Goal: Contribute content: Add original content to the website for others to see

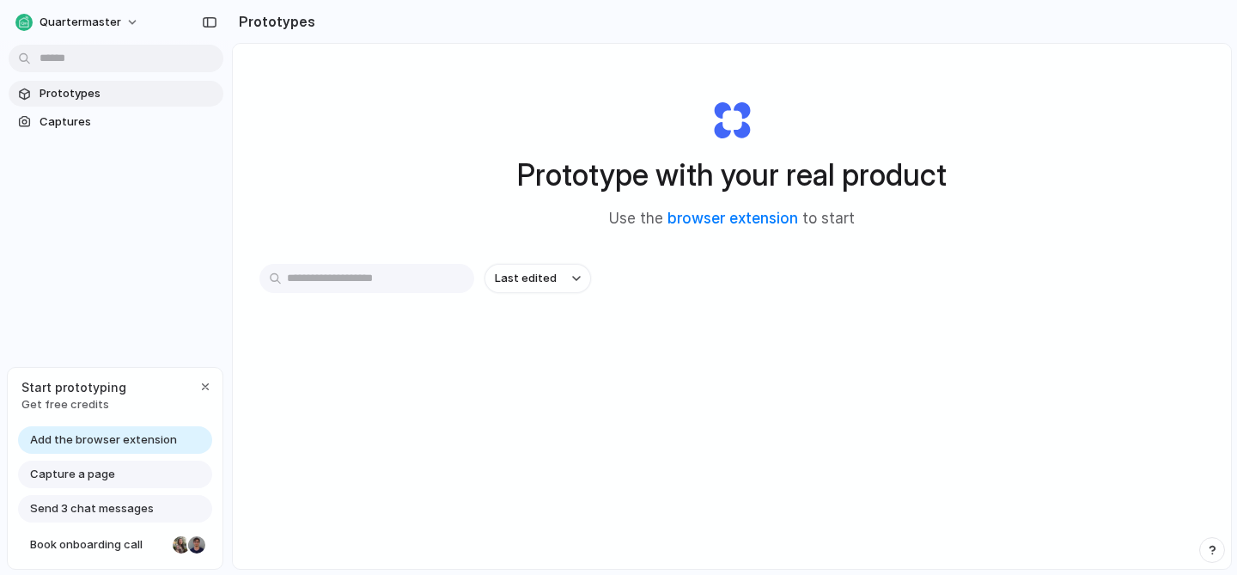
click at [155, 438] on span "Add the browser extension" at bounding box center [103, 439] width 147 height 17
click at [735, 217] on link "browser extension" at bounding box center [732, 218] width 131 height 17
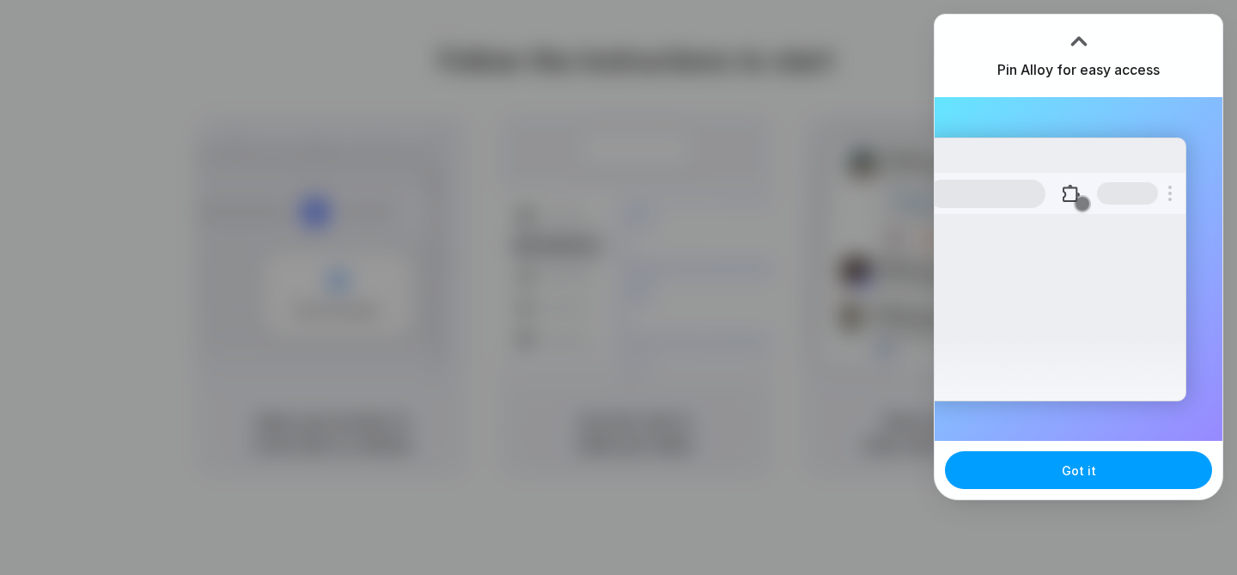
click at [1041, 469] on button "Got it" at bounding box center [1078, 470] width 267 height 38
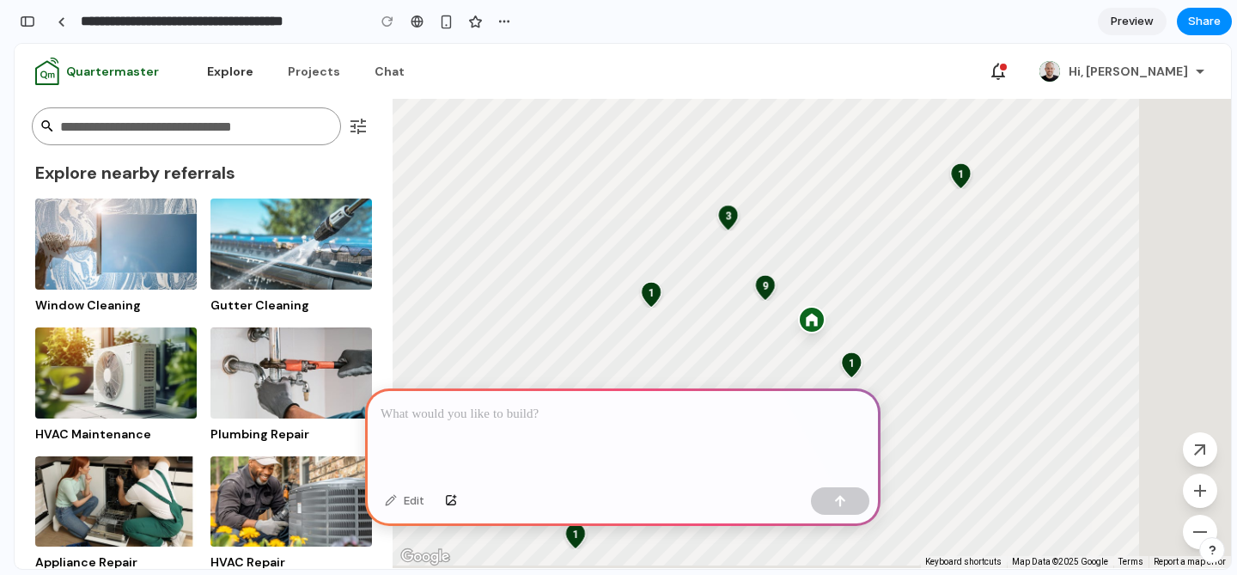
click at [593, 414] on p at bounding box center [623, 414] width 484 height 21
click at [728, 217] on span "3" at bounding box center [728, 215] width 29 height 11
click at [660, 299] on div "1" at bounding box center [651, 293] width 30 height 30
click at [764, 289] on span "9" at bounding box center [765, 285] width 29 height 11
click at [448, 429] on div "*" at bounding box center [622, 434] width 515 height 92
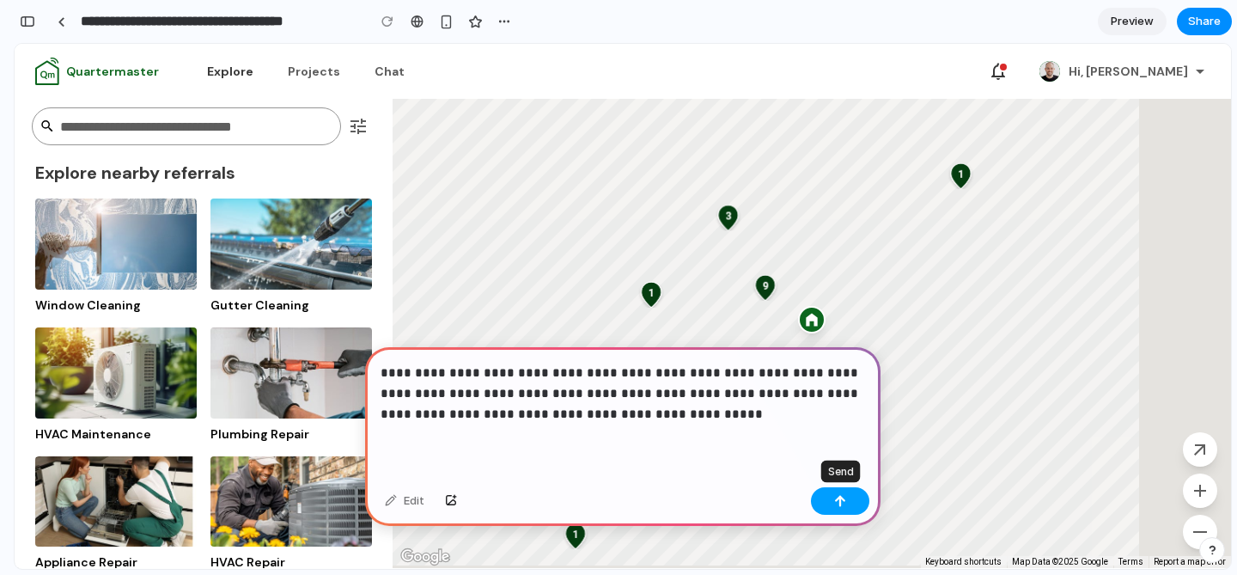
click at [850, 506] on button "button" at bounding box center [840, 500] width 58 height 27
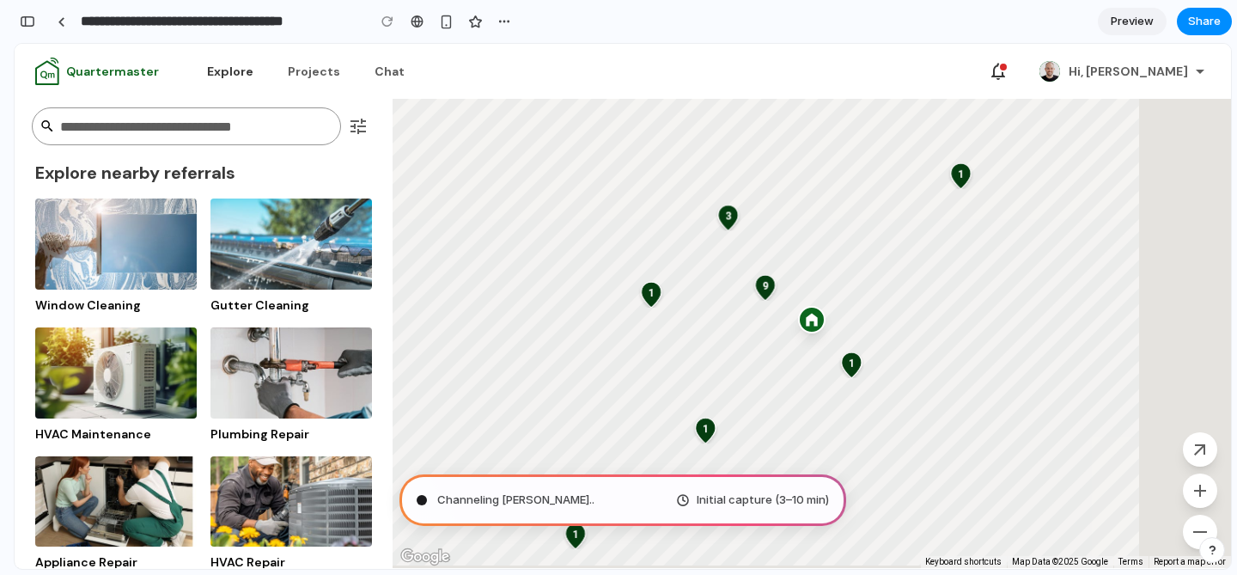
type input "**********"
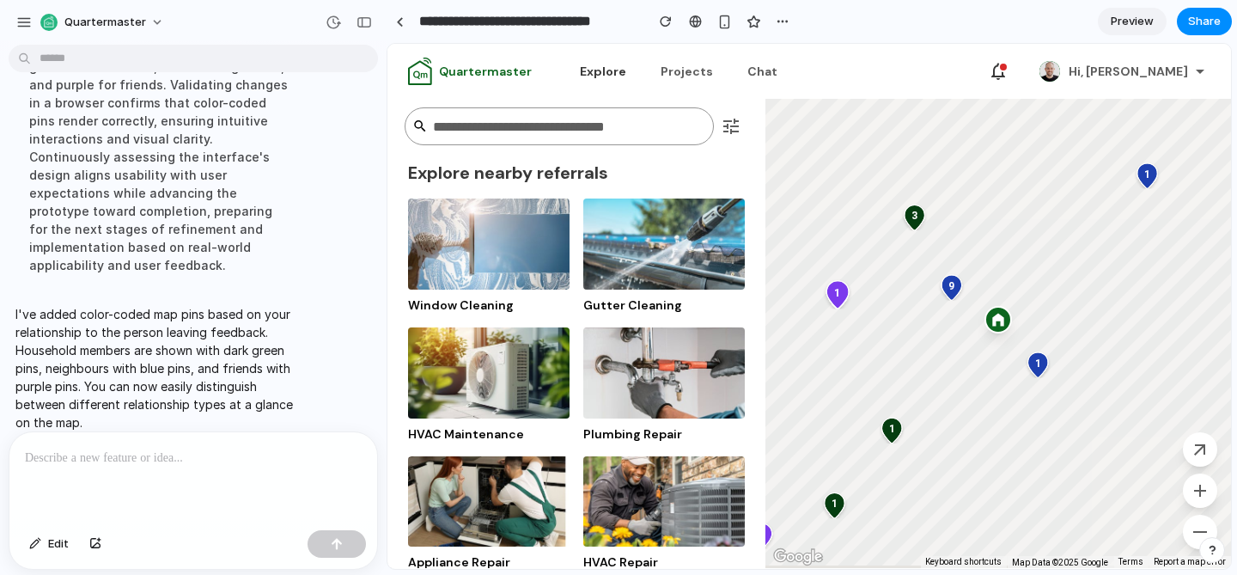
click at [833, 295] on span "1" at bounding box center [837, 292] width 29 height 11
click at [956, 301] on div "1 1 1 1 1 1 3 9" at bounding box center [998, 333] width 466 height 469
click at [953, 285] on span "9" at bounding box center [951, 285] width 29 height 11
click at [915, 210] on span "3" at bounding box center [914, 215] width 29 height 11
click at [1137, 192] on div "1 1 1 1 1 1 3 9" at bounding box center [998, 333] width 466 height 469
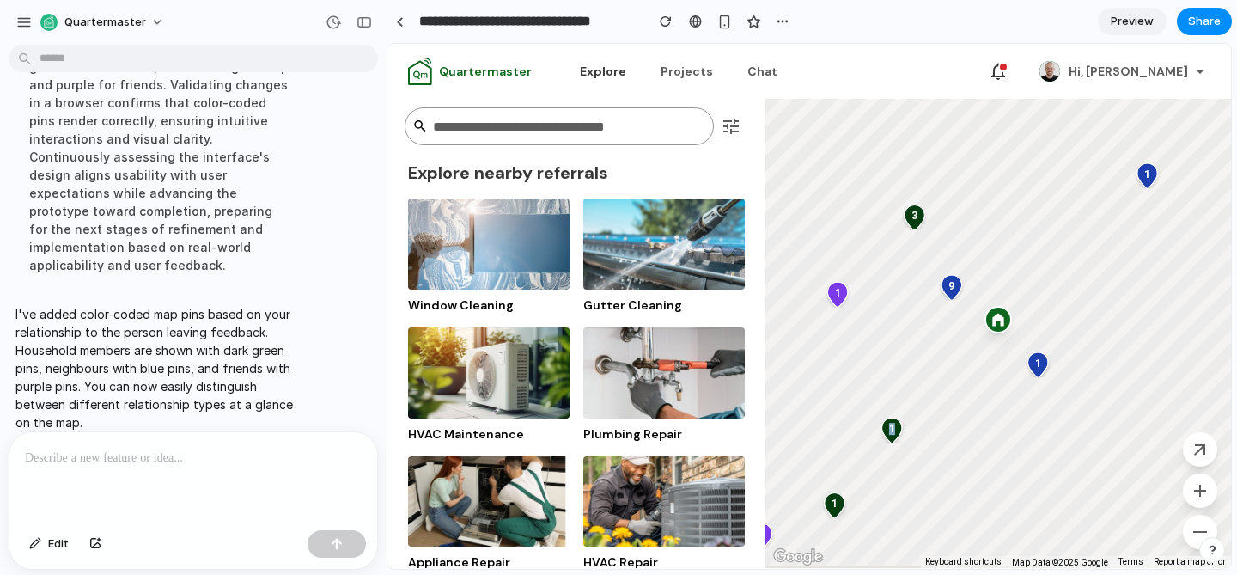
click at [1137, 192] on div "1 1 1 1 1 1 3 9" at bounding box center [998, 333] width 466 height 469
click at [1150, 177] on span "1" at bounding box center [1147, 173] width 29 height 11
click at [1042, 365] on span "1" at bounding box center [1037, 362] width 29 height 11
click at [899, 437] on div "1" at bounding box center [891, 430] width 30 height 30
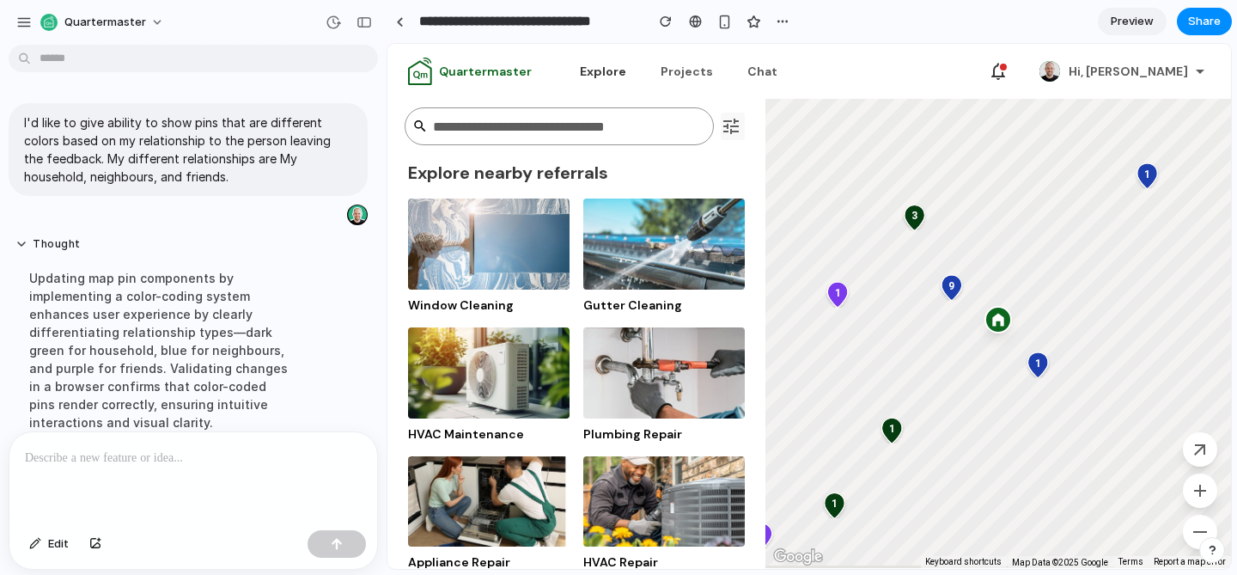
click at [725, 136] on icon "button" at bounding box center [731, 126] width 21 height 21
click at [665, 247] on img "button" at bounding box center [663, 243] width 161 height 91
click at [183, 463] on p at bounding box center [193, 458] width 337 height 21
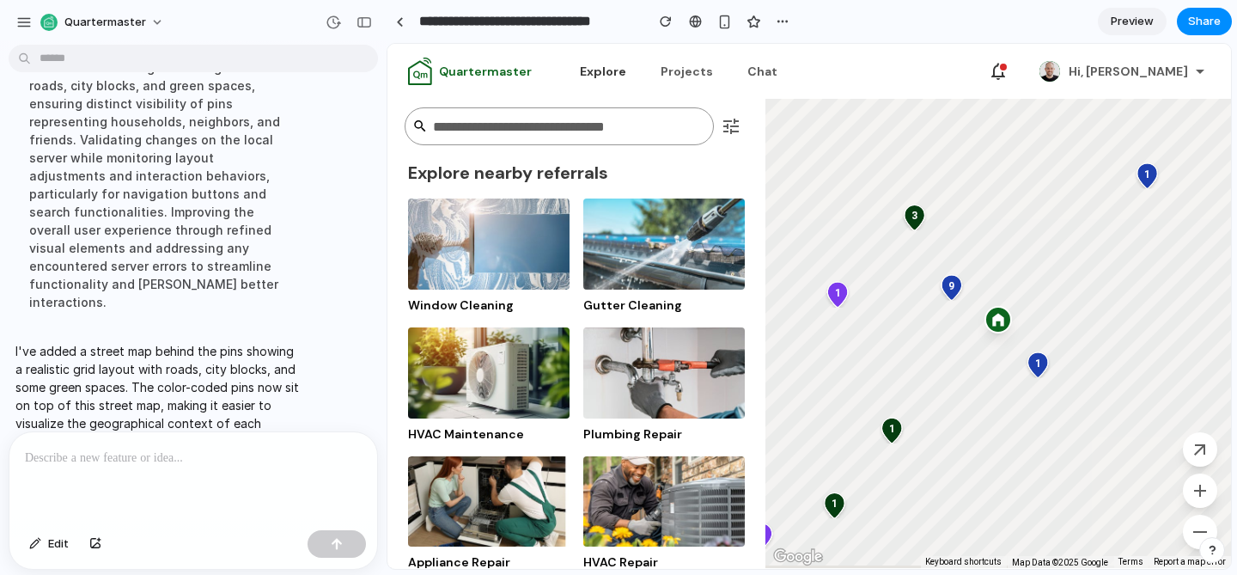
click at [203, 459] on p at bounding box center [193, 458] width 337 height 21
click at [120, 472] on div at bounding box center [193, 477] width 368 height 91
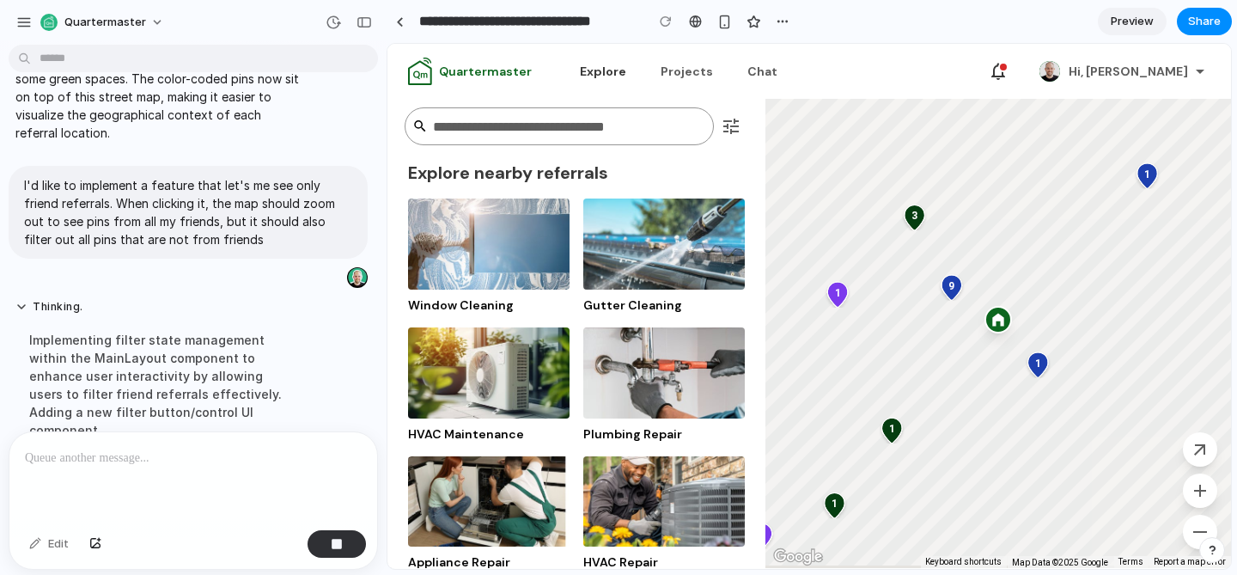
scroll to position [540, 0]
